Goal: Navigation & Orientation: Find specific page/section

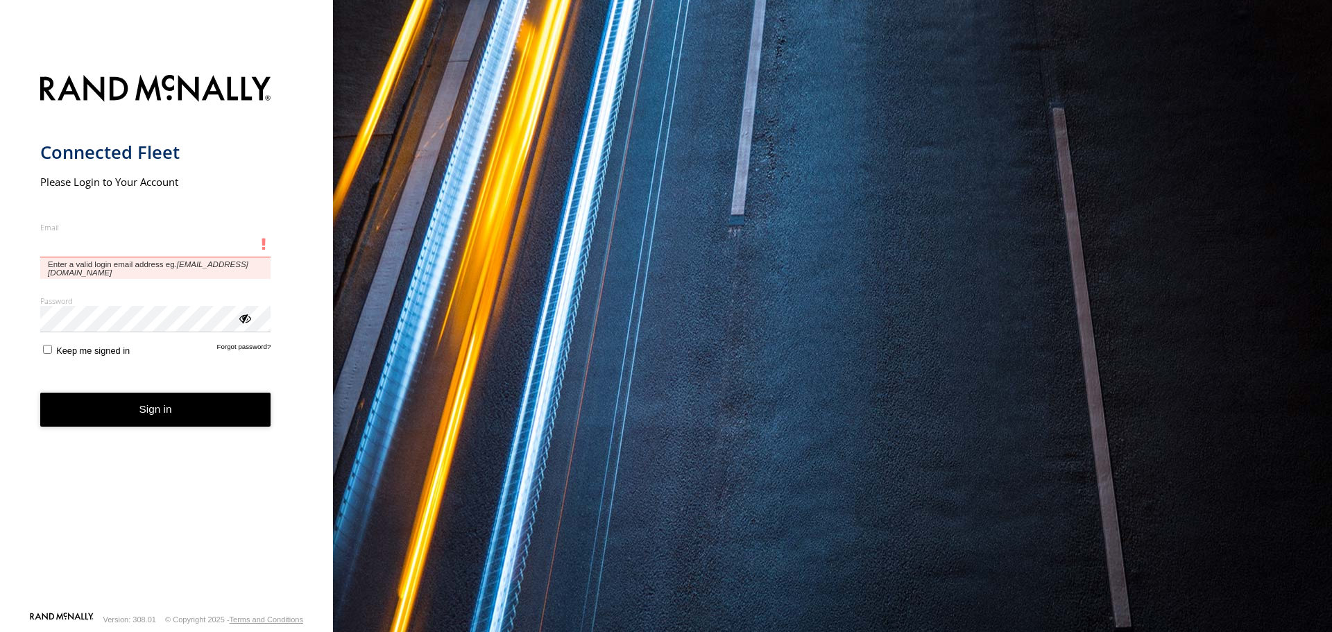
type input "**********"
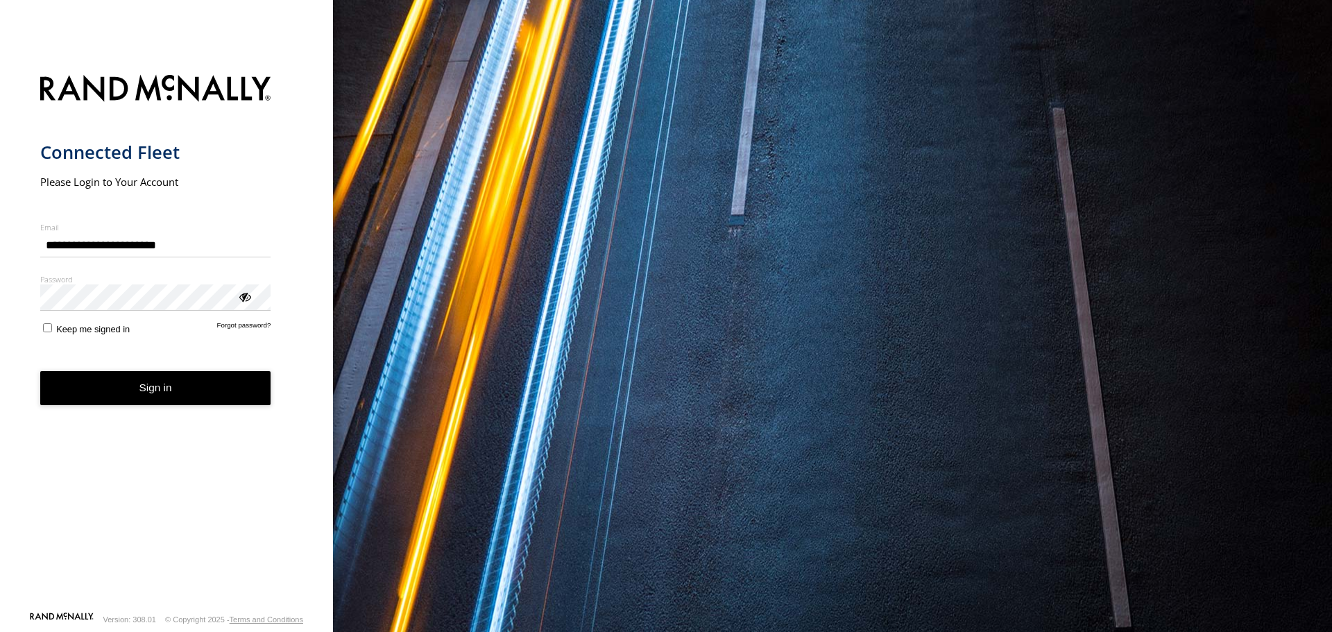
click at [167, 411] on form "**********" at bounding box center [166, 339] width 253 height 545
click at [207, 396] on button "Sign in" at bounding box center [155, 388] width 231 height 34
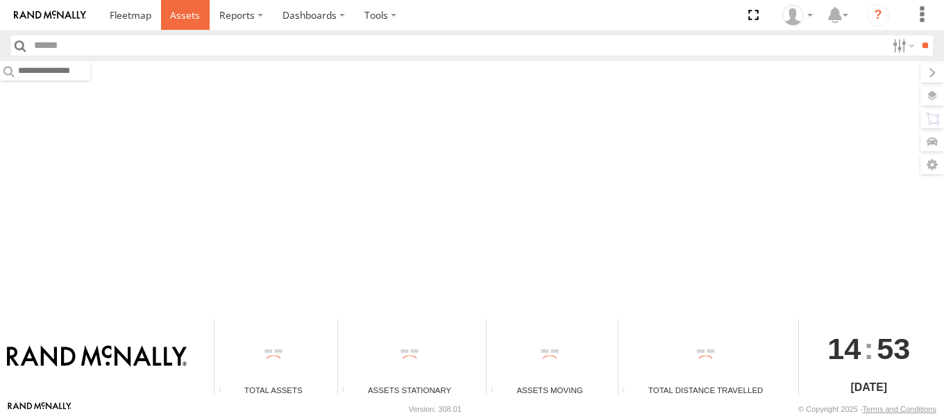
click at [166, 19] on link at bounding box center [185, 15] width 49 height 30
